Goal: Task Accomplishment & Management: Complete application form

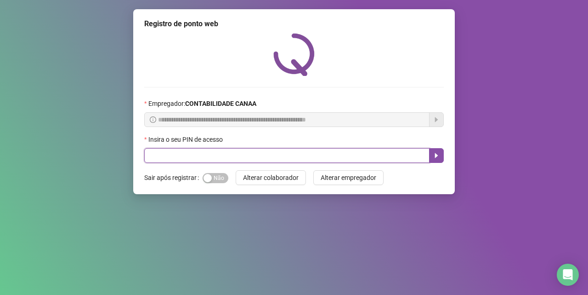
click at [197, 156] on input "text" at bounding box center [286, 155] width 285 height 15
type input "*****"
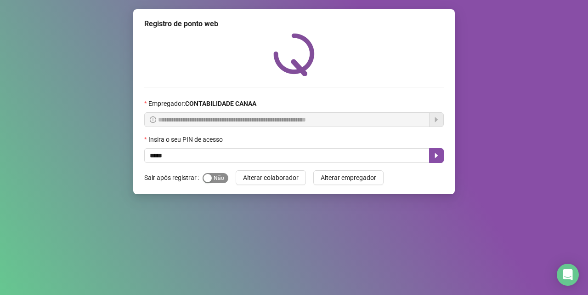
click at [208, 178] on div "button" at bounding box center [208, 178] width 8 height 8
click at [437, 156] on icon "caret-right" at bounding box center [436, 155] width 3 height 5
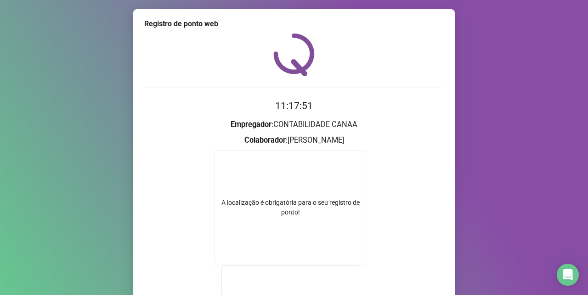
click at [300, 126] on h3 "Empregador : CONTABILIDADE CANAA" at bounding box center [294, 125] width 300 height 12
click at [317, 206] on div "A localização é obrigatória para o seu registro de ponto!" at bounding box center [290, 207] width 151 height 19
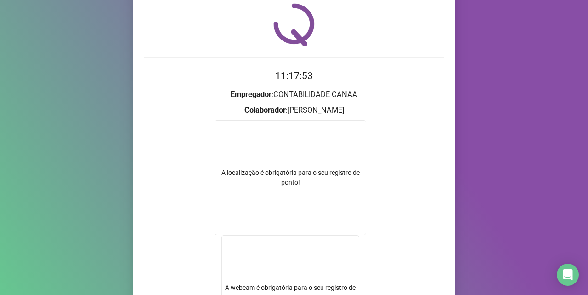
scroll to position [92, 0]
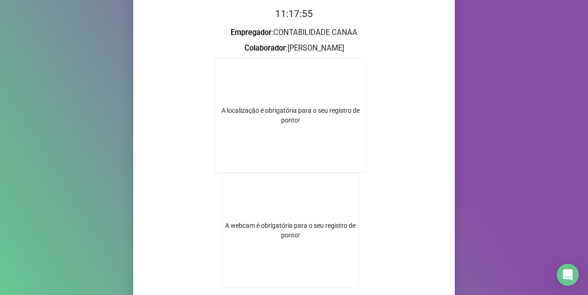
click at [291, 121] on div "A localização é obrigatória para o seu registro de ponto!" at bounding box center [290, 115] width 151 height 19
click at [304, 110] on div "A localização é obrigatória para o seu registro de ponto!" at bounding box center [290, 115] width 151 height 19
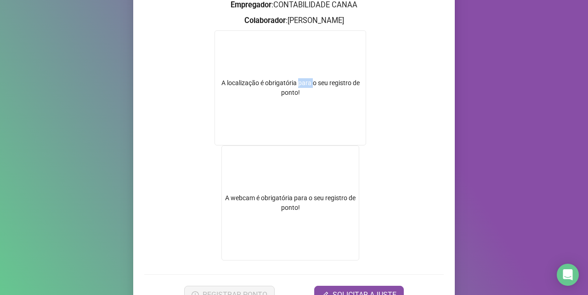
scroll to position [169, 0]
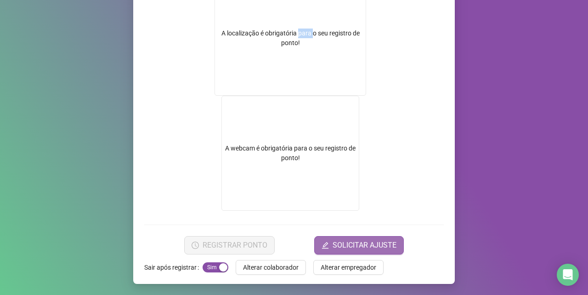
click at [343, 244] on span "SOLICITAR AJUSTE" at bounding box center [365, 244] width 64 height 11
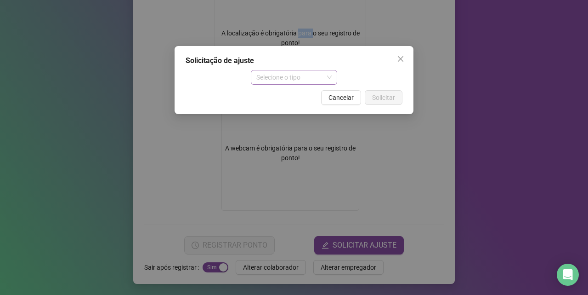
click at [332, 74] on div "Selecione o tipo" at bounding box center [294, 77] width 87 height 15
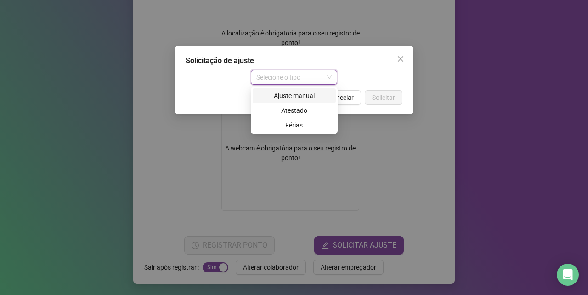
click at [301, 93] on div "Ajuste manual" at bounding box center [294, 96] width 72 height 10
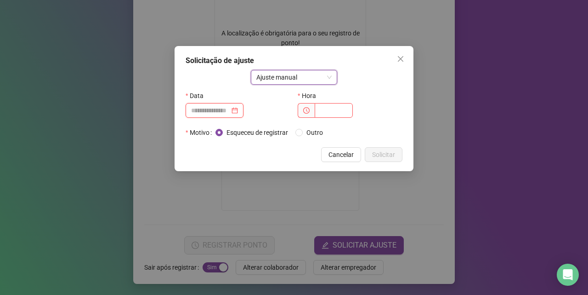
click at [210, 114] on input at bounding box center [210, 110] width 39 height 10
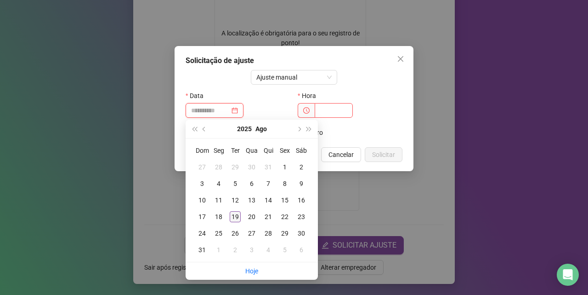
type input "**********"
click at [234, 217] on div "19" at bounding box center [235, 216] width 11 height 11
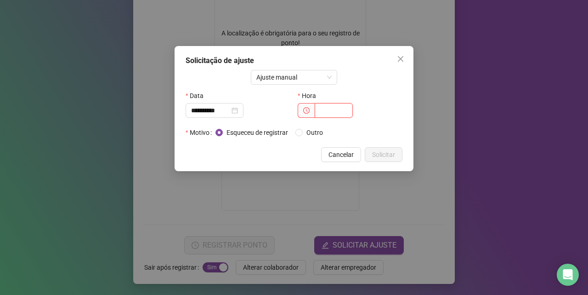
click at [324, 112] on input "text" at bounding box center [334, 110] width 38 height 15
type input "*****"
click at [381, 152] on span "Solicitar" at bounding box center [383, 154] width 23 height 10
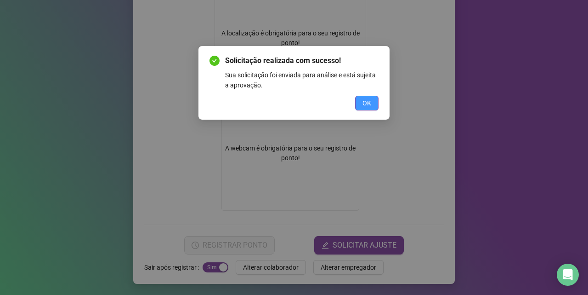
click at [370, 101] on span "OK" at bounding box center [367, 103] width 9 height 10
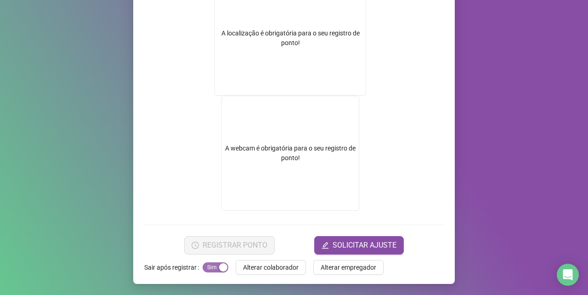
click at [203, 266] on span "Sim Não" at bounding box center [216, 267] width 26 height 10
click at [216, 267] on span "Sim Não" at bounding box center [216, 267] width 26 height 10
